Goal: Task Accomplishment & Management: Manage account settings

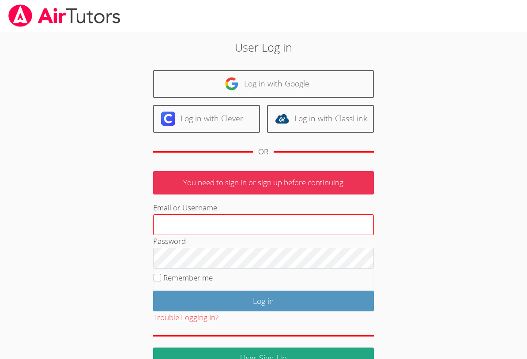
click at [173, 225] on input "Email or Username" at bounding box center [263, 225] width 221 height 21
type input "qyuan@bhusd.com"
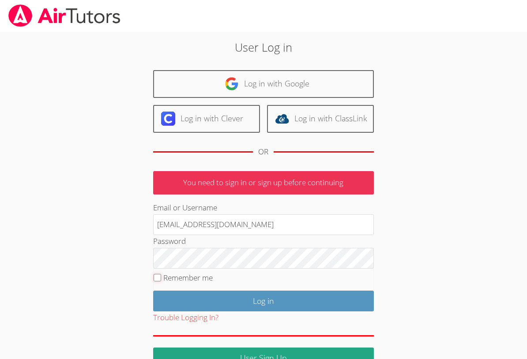
click at [158, 276] on input "Remember me" at bounding box center [158, 278] width 8 height 8
checkbox input "true"
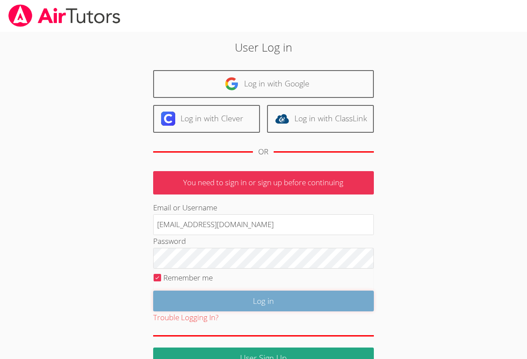
click at [266, 302] on input "Log in" at bounding box center [263, 301] width 221 height 21
